Goal: Navigation & Orientation: Find specific page/section

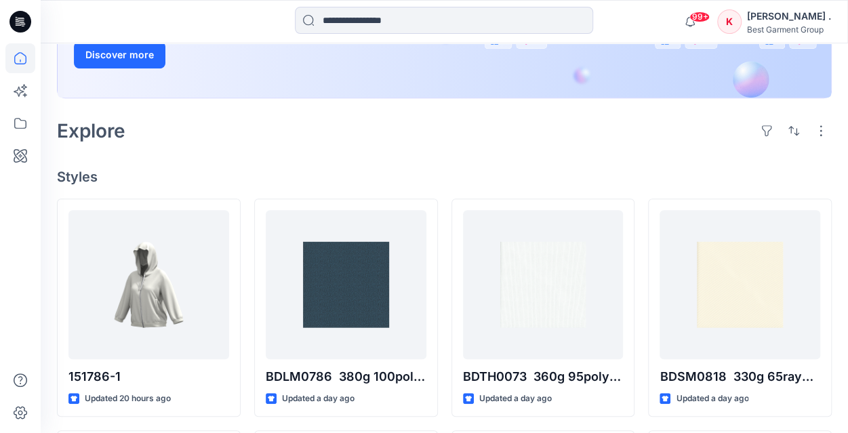
scroll to position [212, 0]
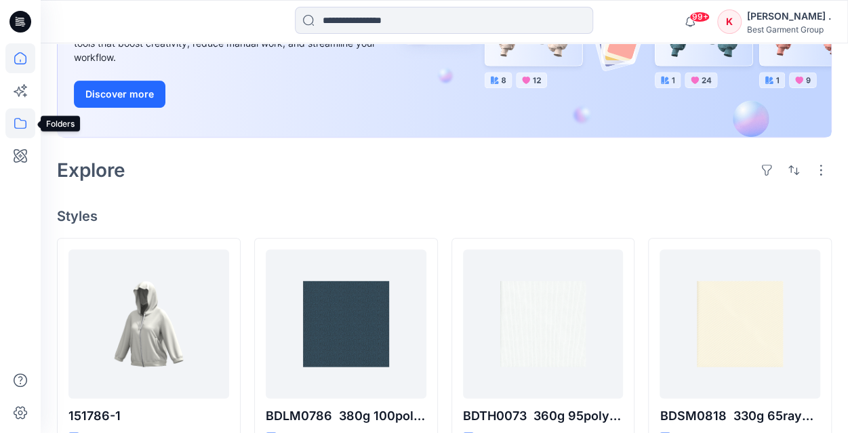
click at [19, 125] on icon at bounding box center [20, 123] width 30 height 30
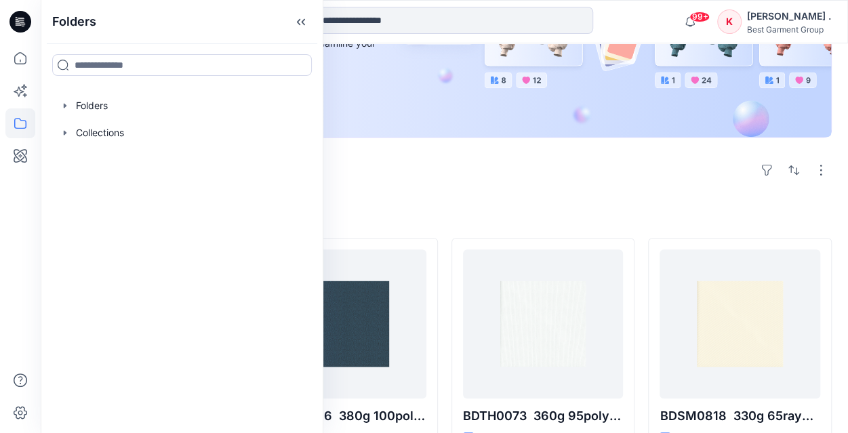
click at [776, 15] on div "[PERSON_NAME] ." at bounding box center [789, 16] width 84 height 16
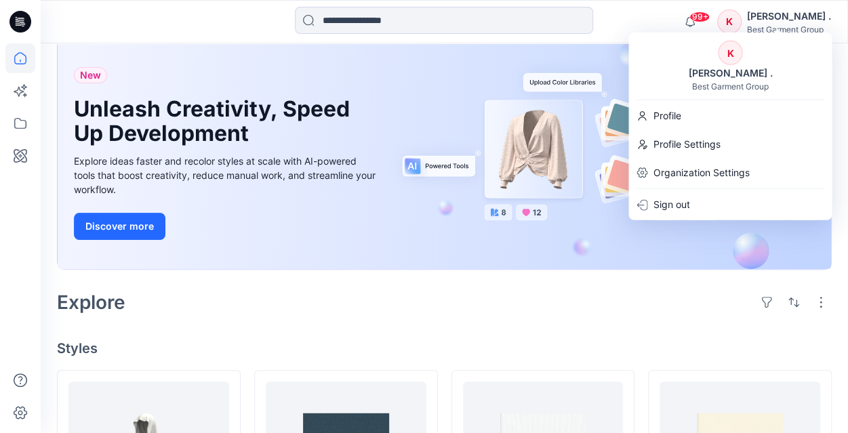
scroll to position [81, 0]
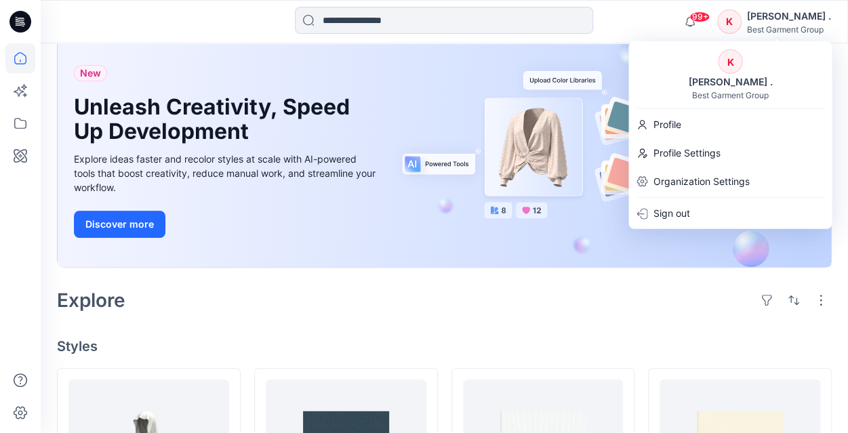
click at [723, 91] on div "Best Garment Group" at bounding box center [730, 95] width 77 height 10
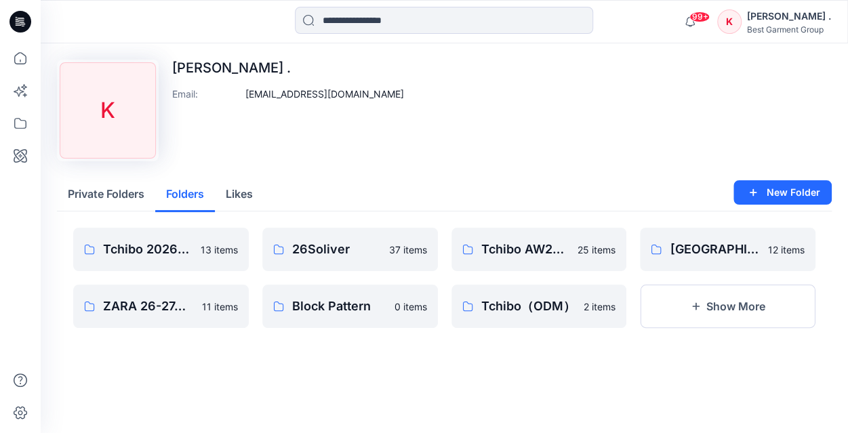
click at [195, 194] on button "Folders" at bounding box center [185, 195] width 60 height 35
click at [177, 248] on p "Tchibo 2026/27 A/W [DEMOGRAPHIC_DATA]-WEAR" at bounding box center [159, 249] width 113 height 19
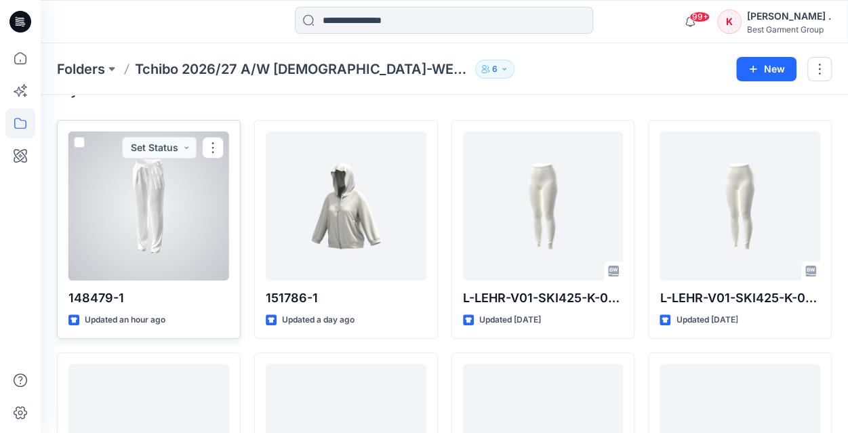
scroll to position [34, 0]
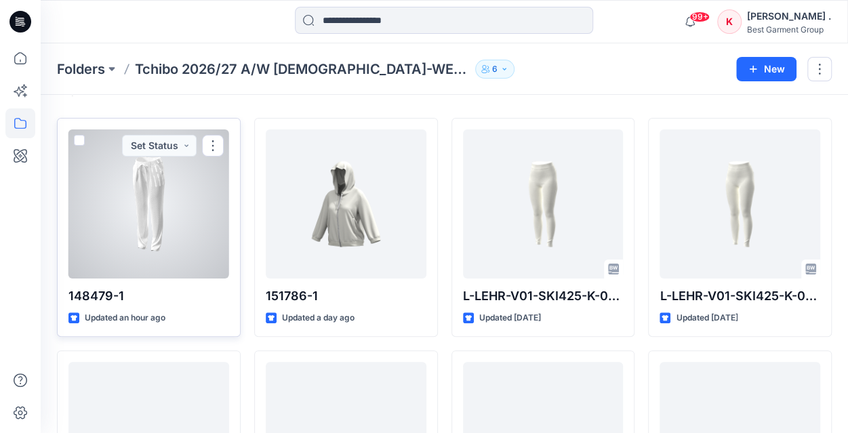
click at [165, 214] on div at bounding box center [148, 203] width 161 height 149
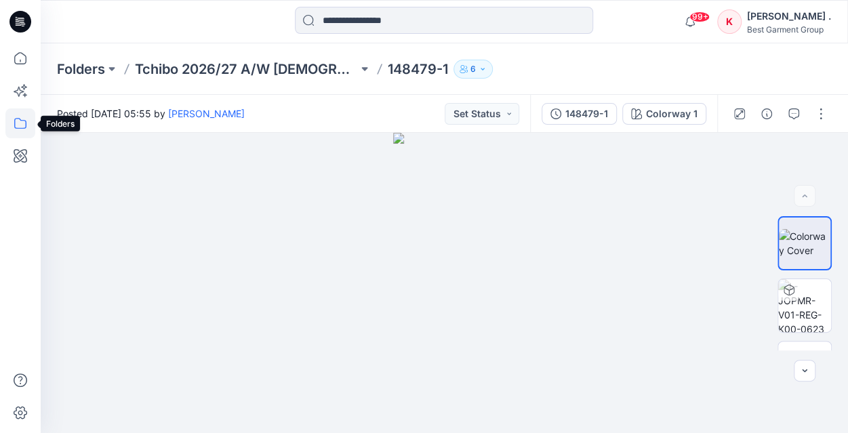
click at [18, 121] on icon at bounding box center [20, 123] width 30 height 30
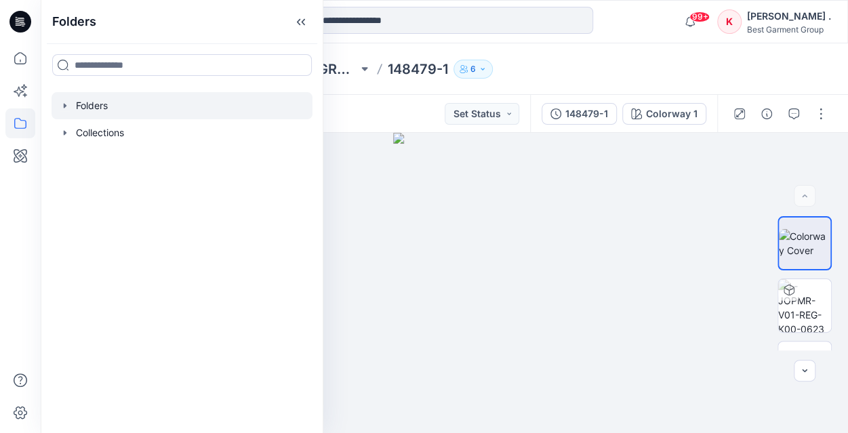
click at [66, 105] on icon "button" at bounding box center [65, 105] width 3 height 5
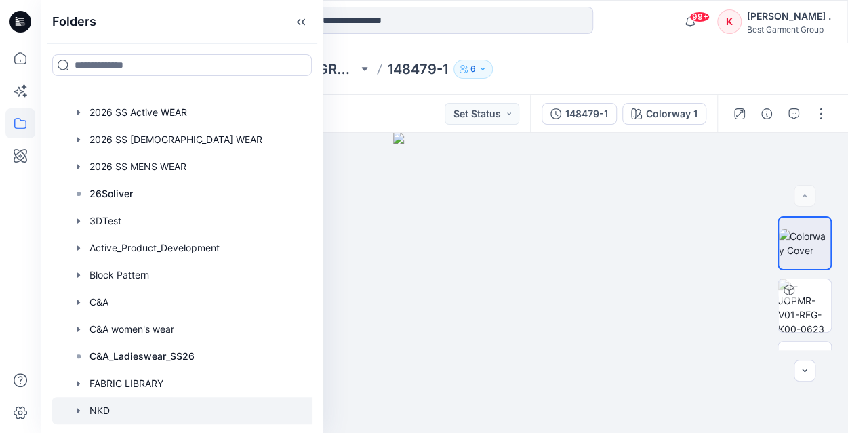
scroll to position [52, 0]
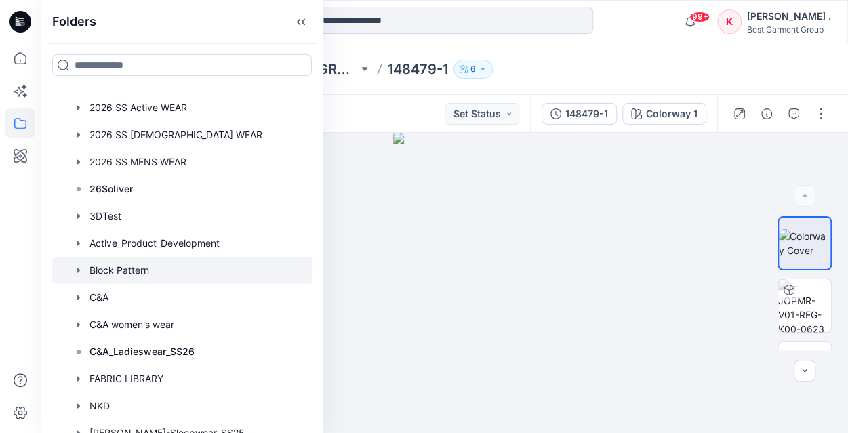
click at [127, 270] on div at bounding box center [192, 270] width 280 height 27
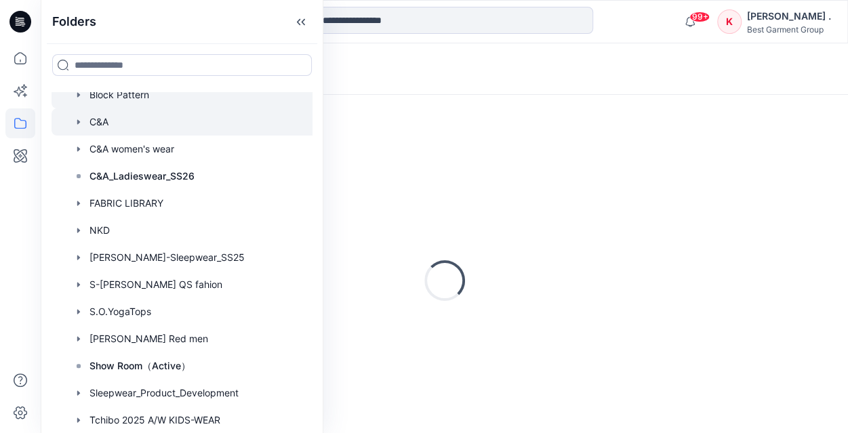
scroll to position [234, 0]
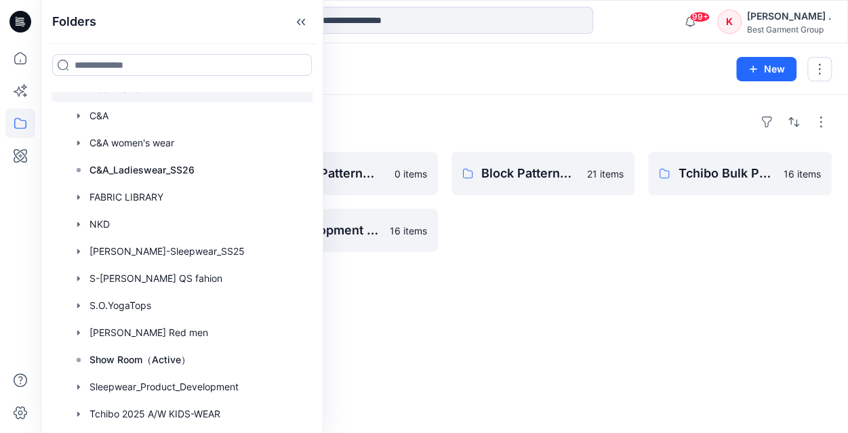
click at [497, 229] on div "Block Pattern（Active） 21 items" at bounding box center [544, 202] width 184 height 100
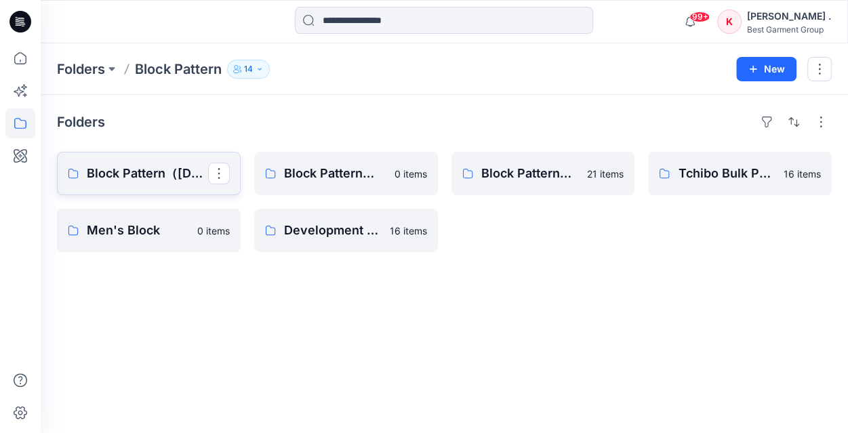
click at [165, 173] on p "Block Pattern（[DEMOGRAPHIC_DATA]）" at bounding box center [147, 173] width 121 height 19
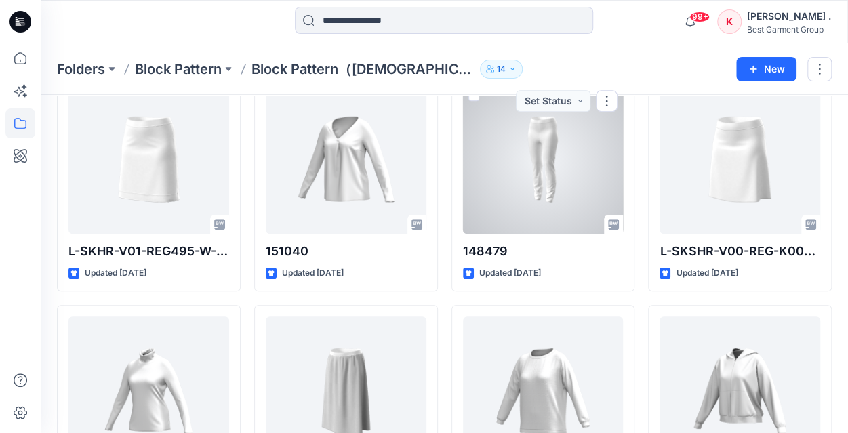
scroll to position [312, 0]
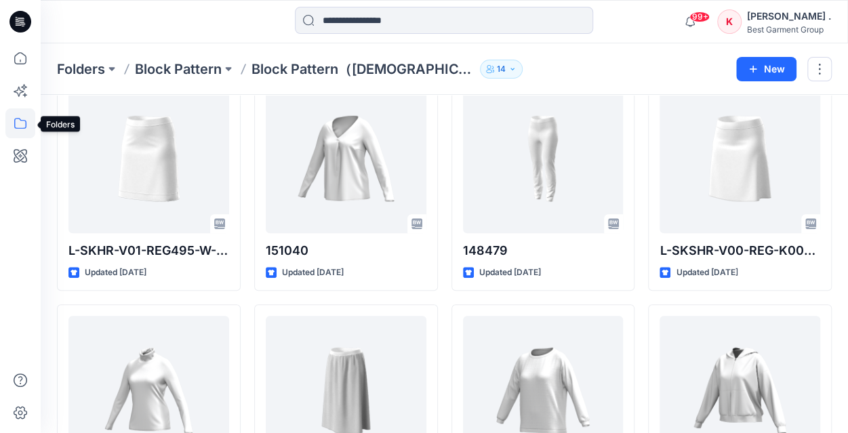
click at [19, 123] on icon at bounding box center [20, 123] width 30 height 30
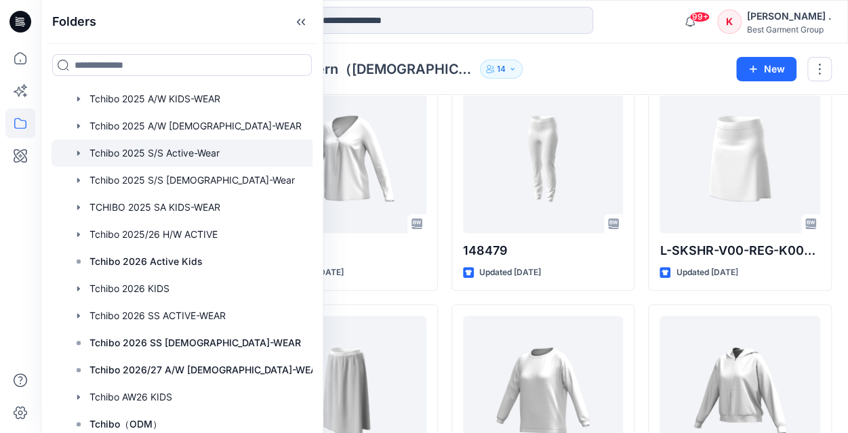
scroll to position [713, 0]
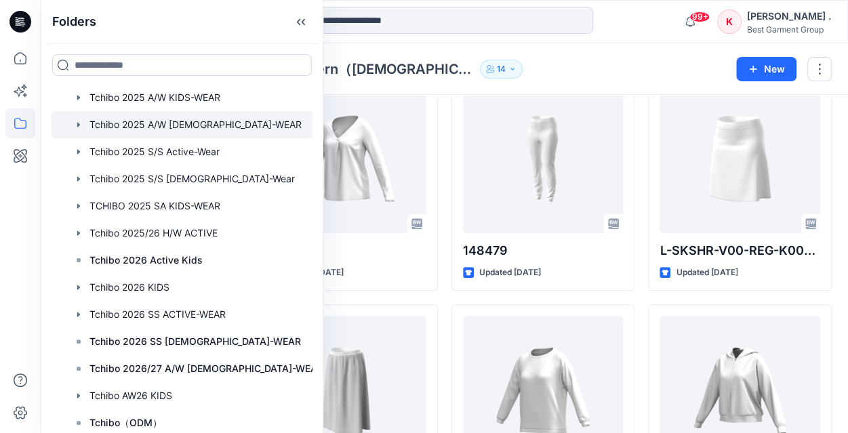
click at [184, 129] on div at bounding box center [192, 124] width 280 height 27
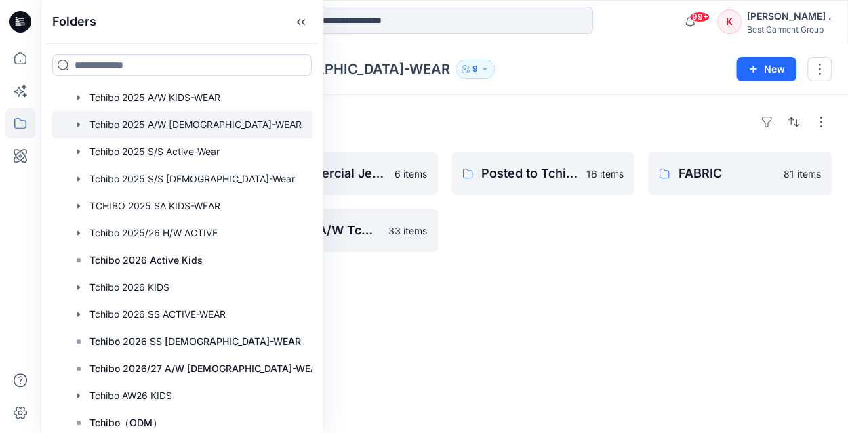
click at [426, 147] on div "Folders Basic Block 57 items Research 0 items Commercial Jersey Blouse Shirt, 1…" at bounding box center [444, 264] width 807 height 338
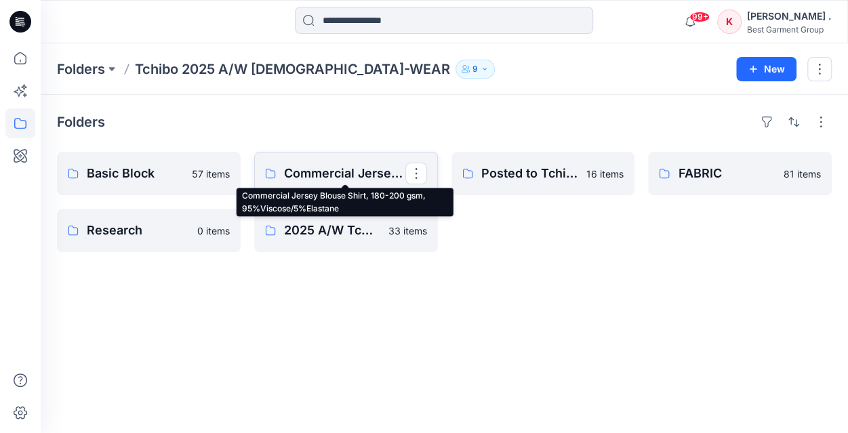
click at [360, 177] on p "Commercial Jersey Blouse Shirt, 180-200 gsm, 95%Viscose/5%Elastane" at bounding box center [344, 173] width 121 height 19
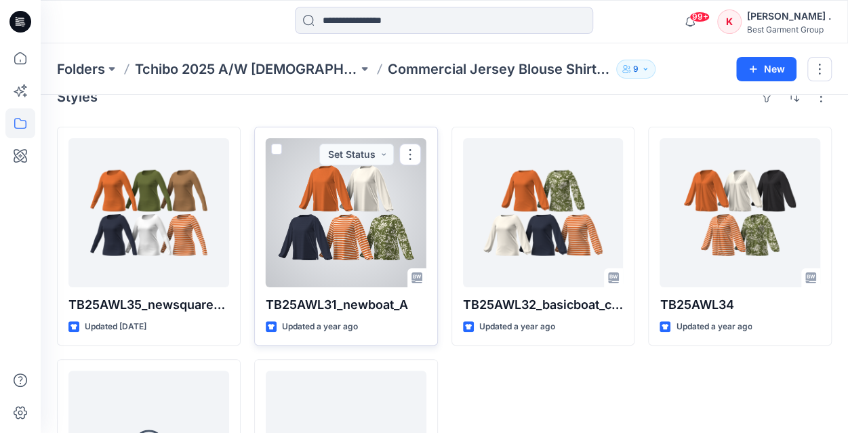
scroll to position [26, 0]
click at [372, 209] on div at bounding box center [346, 212] width 161 height 149
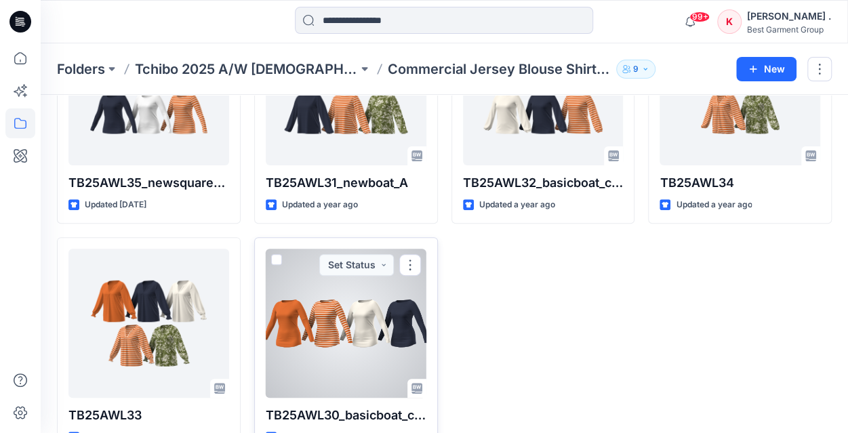
scroll to position [154, 0]
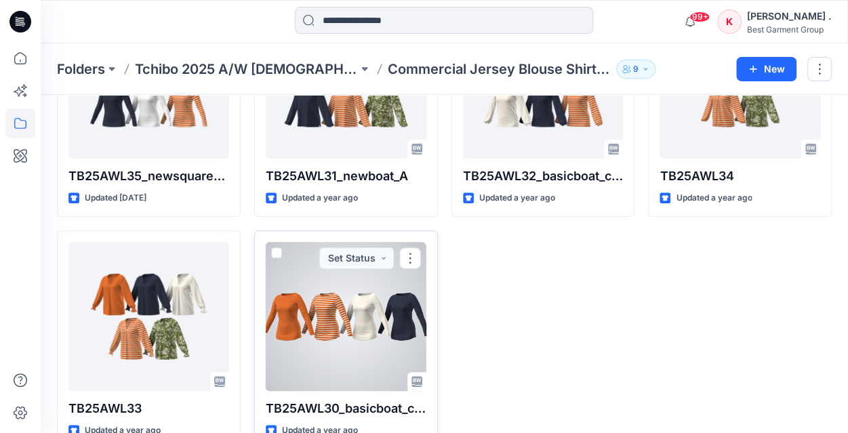
click at [343, 325] on div at bounding box center [346, 316] width 161 height 149
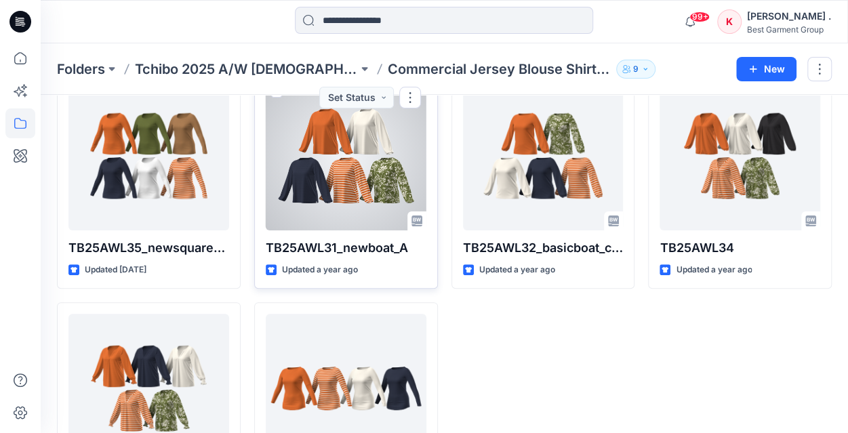
scroll to position [64, 0]
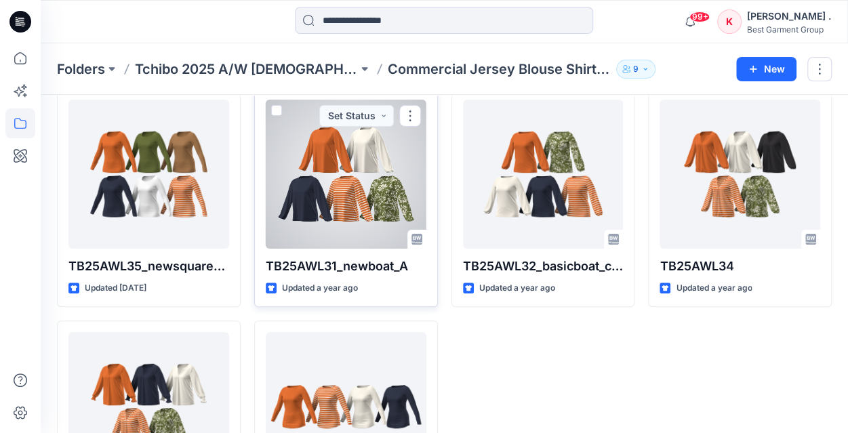
click at [316, 163] on div at bounding box center [346, 174] width 161 height 149
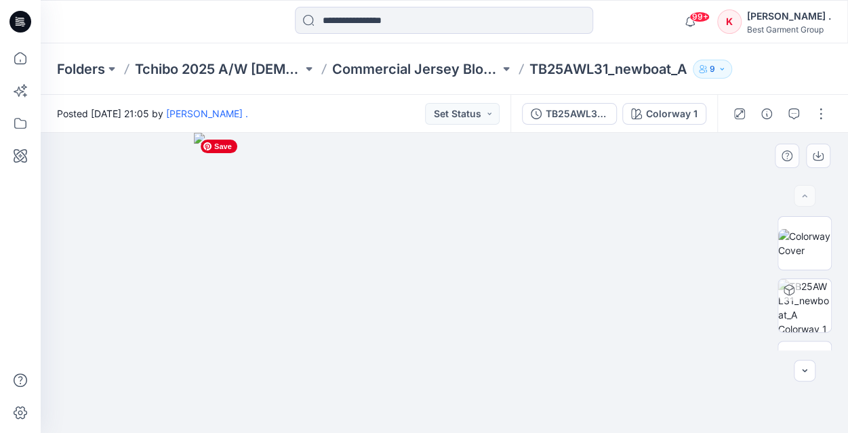
click at [504, 193] on img at bounding box center [444, 283] width 501 height 300
click at [795, 239] on img at bounding box center [804, 243] width 53 height 28
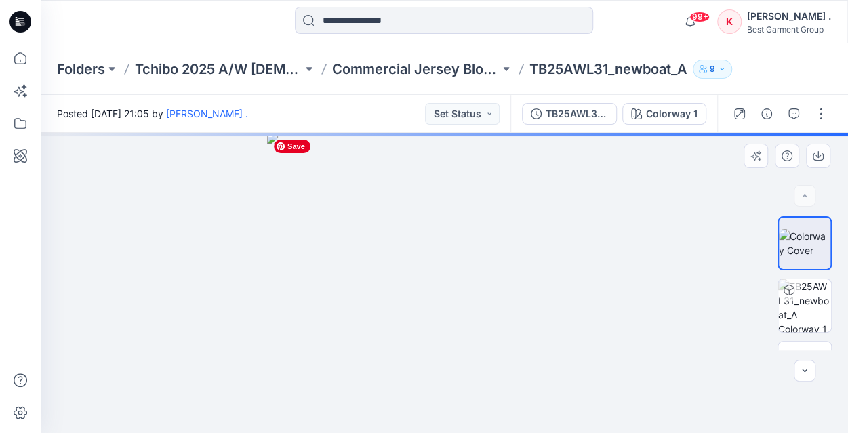
drag, startPoint x: 491, startPoint y: 157, endPoint x: 489, endPoint y: 175, distance: 17.7
click at [489, 175] on img at bounding box center [444, 283] width 355 height 300
